Goal: Navigation & Orientation: Find specific page/section

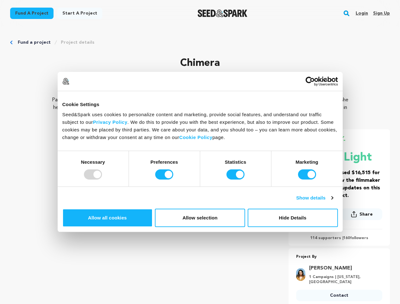
click at [102, 180] on div at bounding box center [93, 175] width 18 height 10
click at [173, 180] on input "Preferences" at bounding box center [164, 175] width 18 height 10
checkbox input "false"
click at [237, 180] on input "Statistics" at bounding box center [236, 175] width 18 height 10
checkbox input "false"
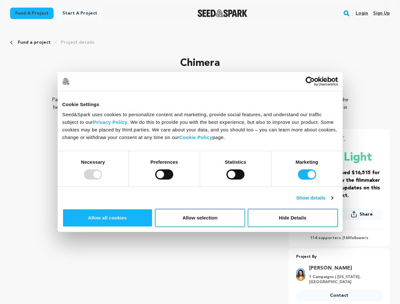
click at [298, 180] on input "Marketing" at bounding box center [307, 175] width 18 height 10
click at [333, 202] on link "Show details" at bounding box center [314, 198] width 37 height 8
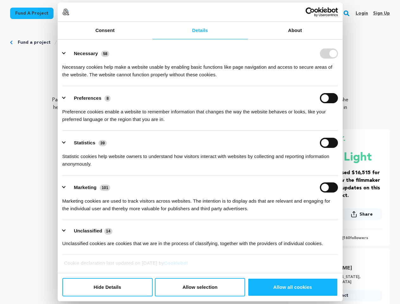
click at [343, 39] on link "About" at bounding box center [295, 30] width 95 height 17
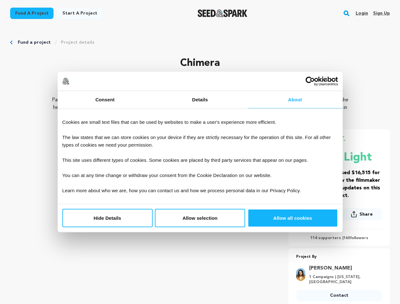
click at [350, 265] on link "[PERSON_NAME]" at bounding box center [343, 269] width 69 height 8
click at [348, 13] on rect "button" at bounding box center [347, 14] width 8 height 8
